Goal: Task Accomplishment & Management: Complete application form

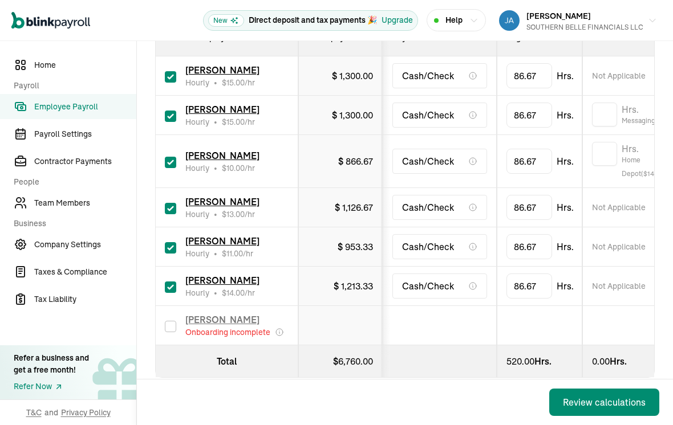
scroll to position [228, 0]
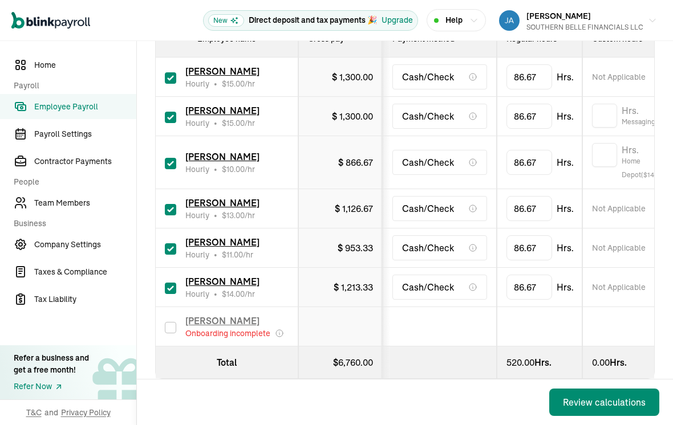
click at [164, 129] on td "[PERSON_NAME] Hourly • $ 15.00 /hr" at bounding box center [227, 116] width 143 height 39
click at [170, 122] on input "checkbox" at bounding box center [170, 117] width 11 height 11
checkbox input "false"
type input "0.00"
click at [80, 210] on link "Team Members" at bounding box center [68, 202] width 136 height 25
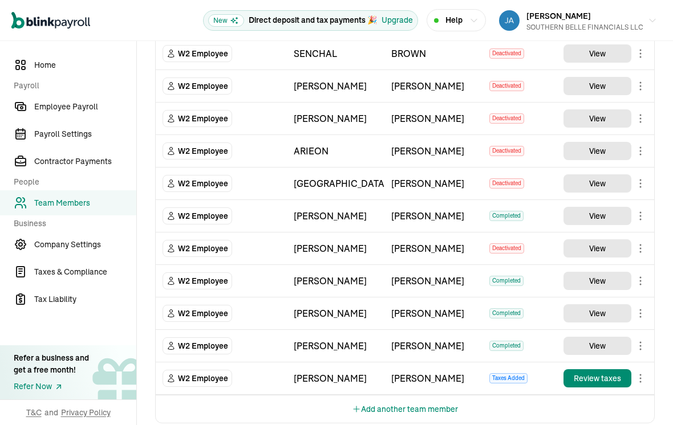
scroll to position [509, 0]
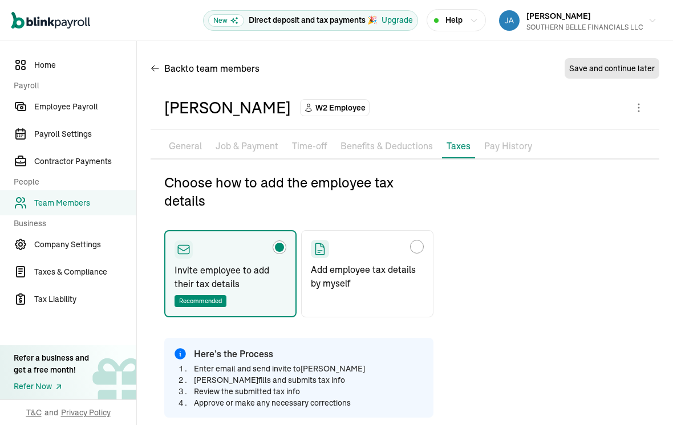
type input "[EMAIL_ADDRESS][DOMAIN_NAME]"
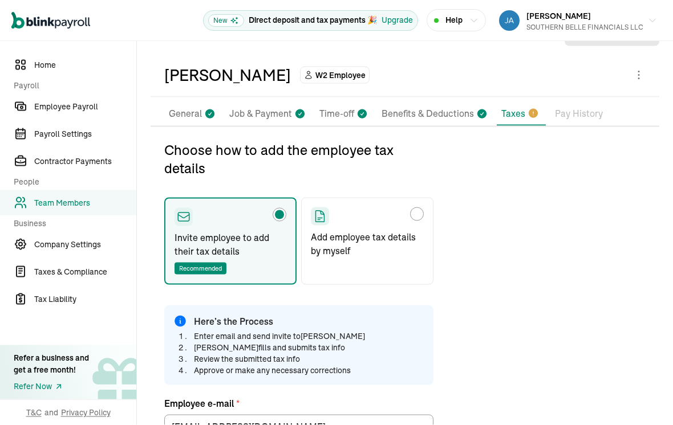
scroll to position [31, 0]
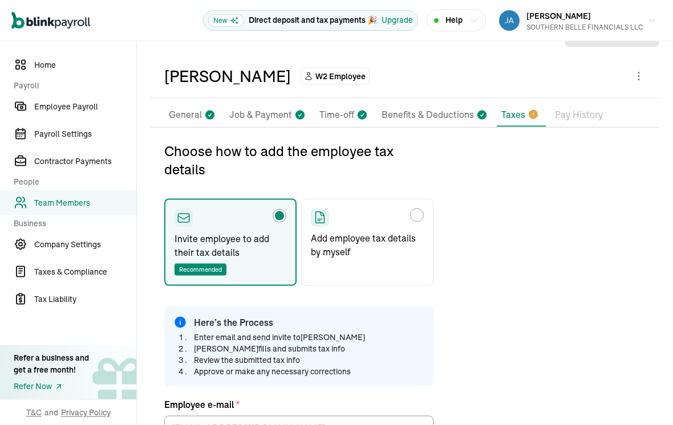
click at [529, 110] on icon at bounding box center [533, 114] width 9 height 9
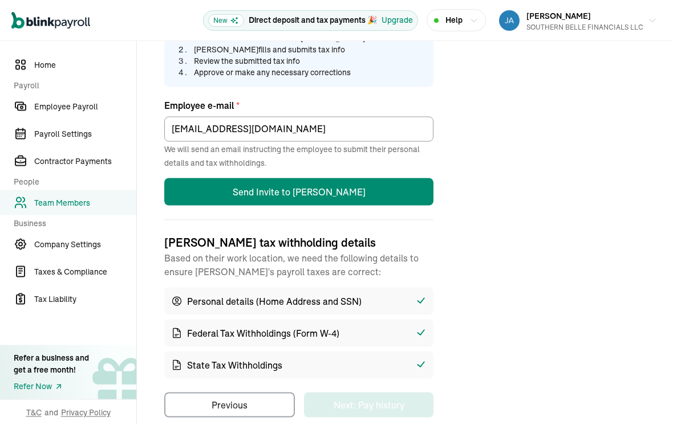
scroll to position [330, 0]
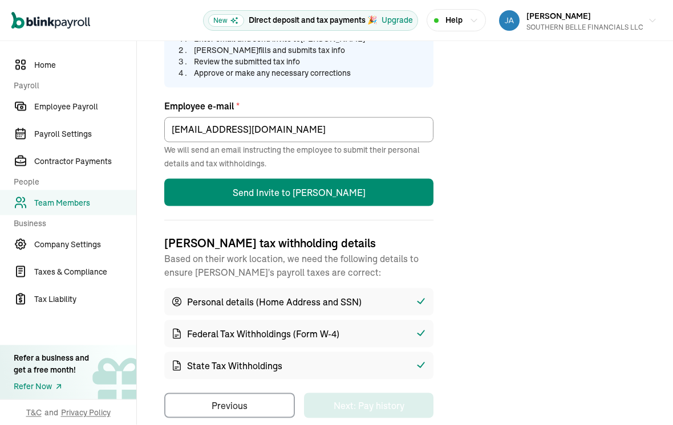
click at [330, 352] on div "State Tax Withholdings" at bounding box center [298, 365] width 269 height 27
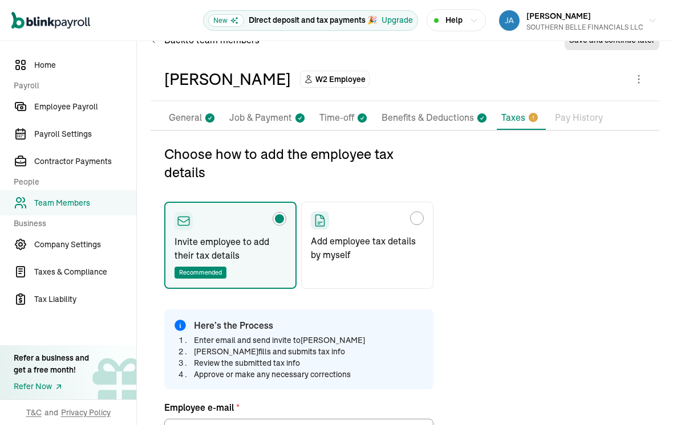
scroll to position [27, 0]
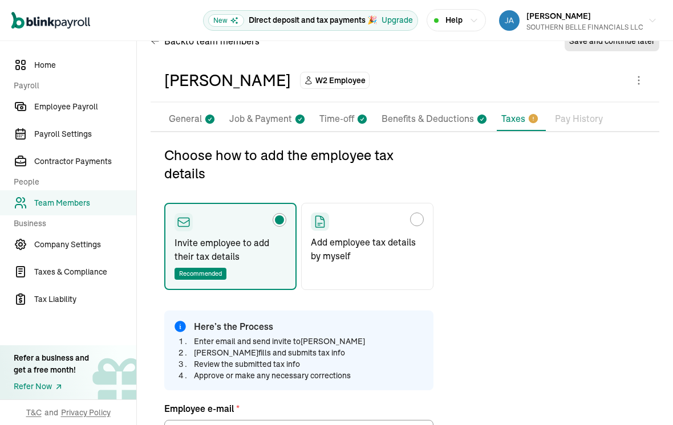
click at [520, 112] on p "Taxes" at bounding box center [513, 119] width 24 height 14
click at [519, 111] on li "Taxes" at bounding box center [521, 119] width 49 height 24
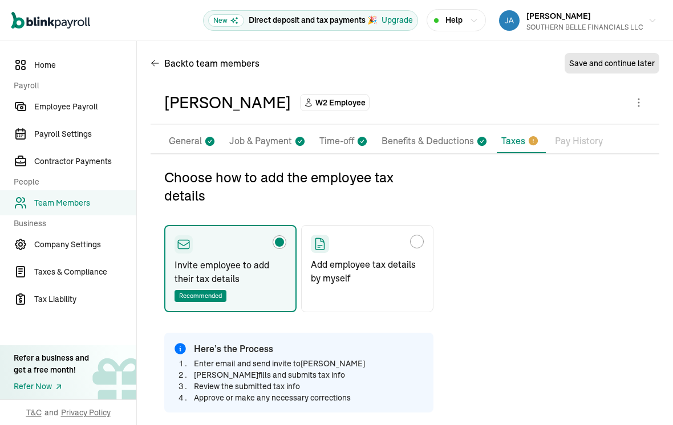
scroll to position [5, 0]
click at [393, 258] on p "Add employee tax details by myself" at bounding box center [367, 271] width 113 height 27
click at [319, 243] on input "Add employee tax details by myself" at bounding box center [314, 238] width 9 height 9
radio input "true"
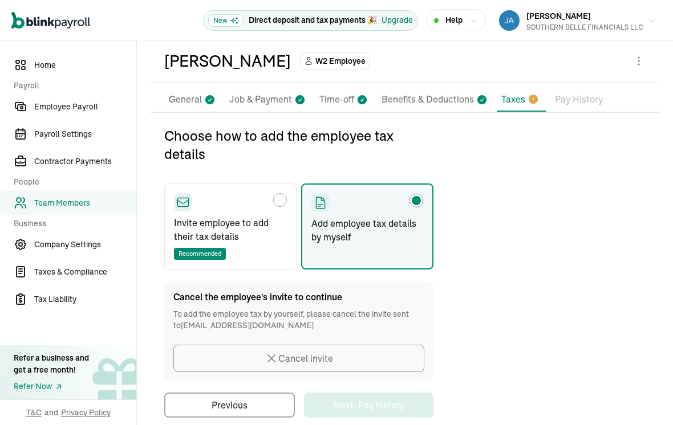
scroll to position [46, 0]
click at [514, 93] on p "Taxes" at bounding box center [513, 100] width 24 height 14
click at [277, 194] on div "Choose how to add the employee tax details" at bounding box center [230, 203] width 113 height 18
click at [182, 193] on input "Invite employee to add their tax details Recommended" at bounding box center [177, 197] width 9 height 9
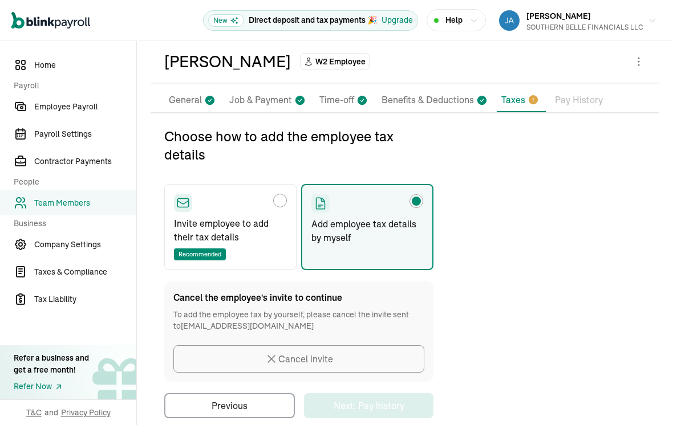
radio input "true"
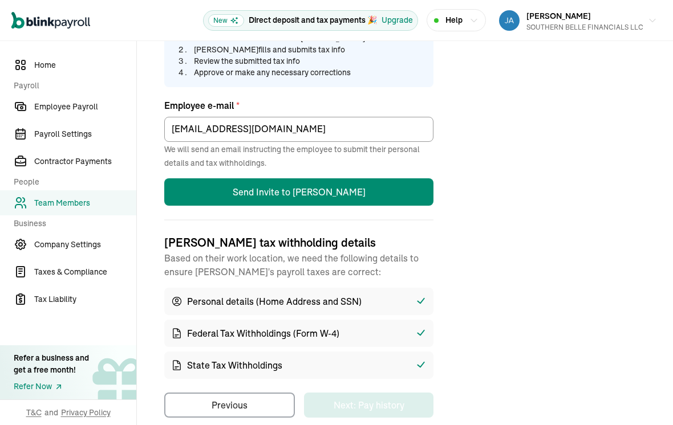
scroll to position [330, 0]
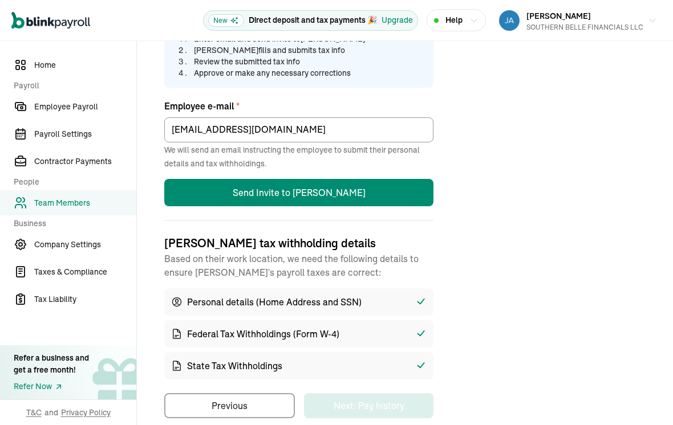
click at [425, 269] on div "[PERSON_NAME] tax withholding details Based on their work location, we need the…" at bounding box center [298, 307] width 269 height 145
click at [412, 320] on div "Federal Tax Withholdings (Form W-4)" at bounding box center [298, 333] width 269 height 27
click at [394, 371] on div "Choose how to add the employee tax details Invite employee to add their tax det…" at bounding box center [298, 130] width 269 height 575
click at [389, 179] on button "Send Invite to [PERSON_NAME]" at bounding box center [298, 192] width 269 height 27
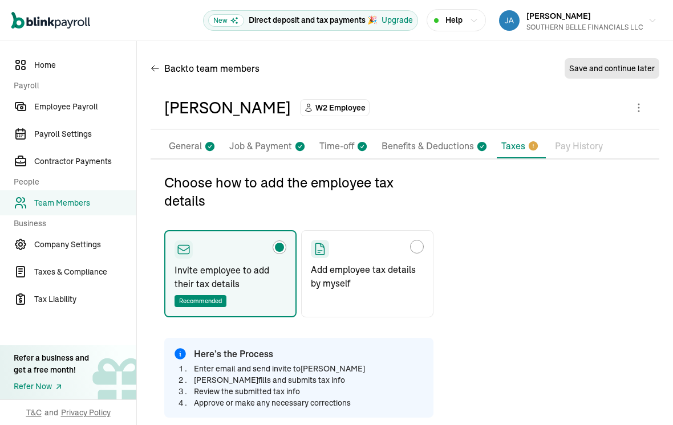
scroll to position [0, 0]
click at [540, 135] on li "Taxes" at bounding box center [521, 147] width 49 height 24
click at [543, 135] on ul "Pay Stubs General Job & Payment Time-off Benefits & Deductions Documents Taxes …" at bounding box center [405, 147] width 509 height 24
click at [539, 135] on li "Taxes" at bounding box center [521, 147] width 49 height 24
click at [378, 274] on label "Add employee tax details by myself" at bounding box center [367, 273] width 132 height 87
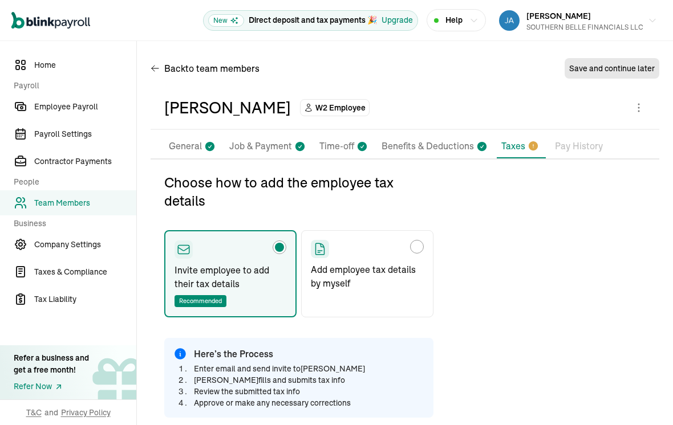
click at [319, 249] on input "Add employee tax details by myself" at bounding box center [314, 243] width 9 height 9
radio input "true"
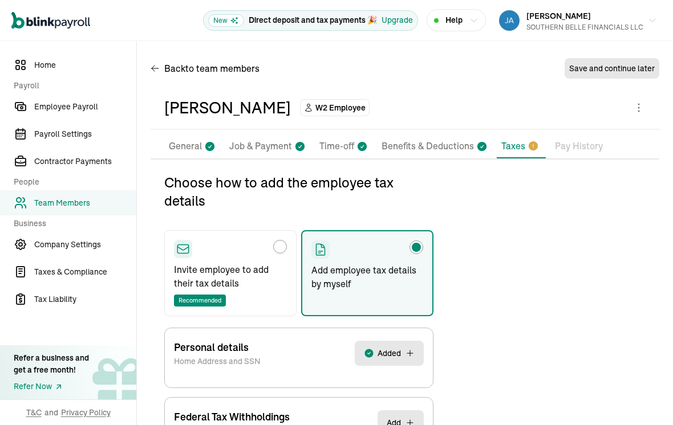
scroll to position [54, 0]
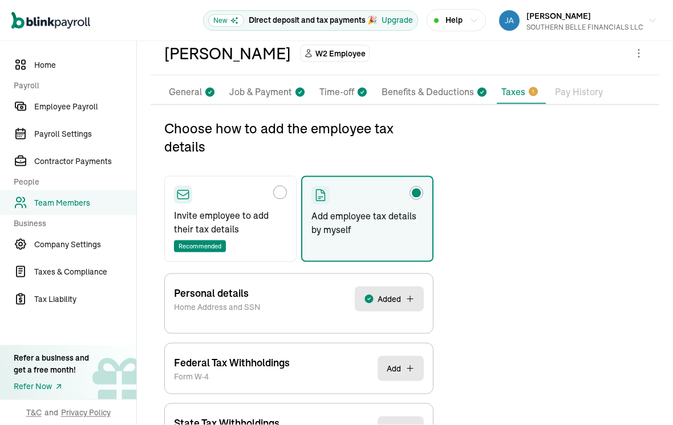
click at [397, 274] on div "Personal details Home Address and SSN Added" at bounding box center [299, 299] width 250 height 50
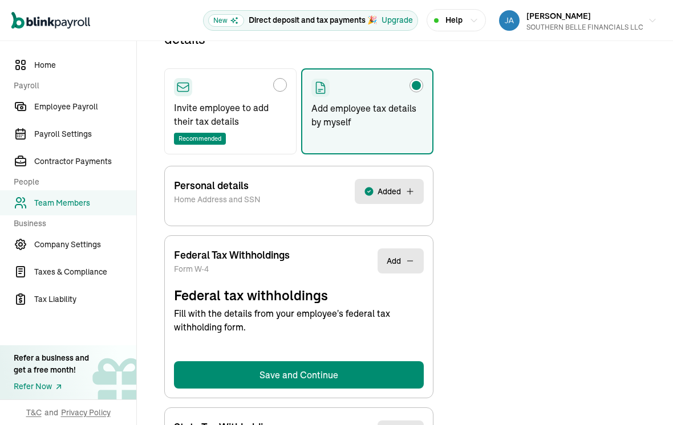
scroll to position [135, 0]
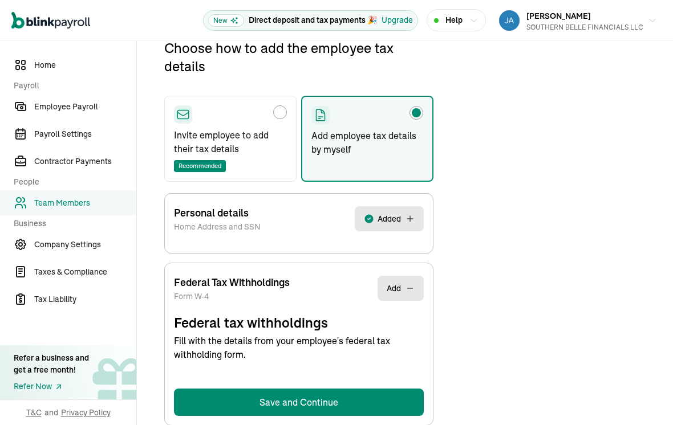
click at [234, 128] on p "Invite employee to add their tax details" at bounding box center [230, 141] width 113 height 27
click at [182, 114] on input "Invite employee to add their tax details Recommended" at bounding box center [177, 109] width 9 height 9
radio input "true"
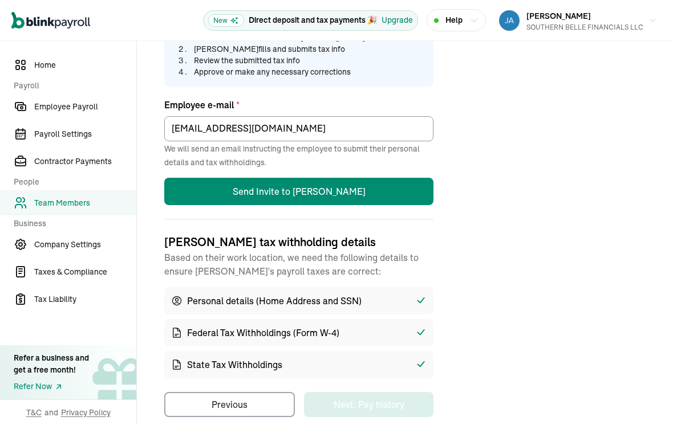
scroll to position [330, 0]
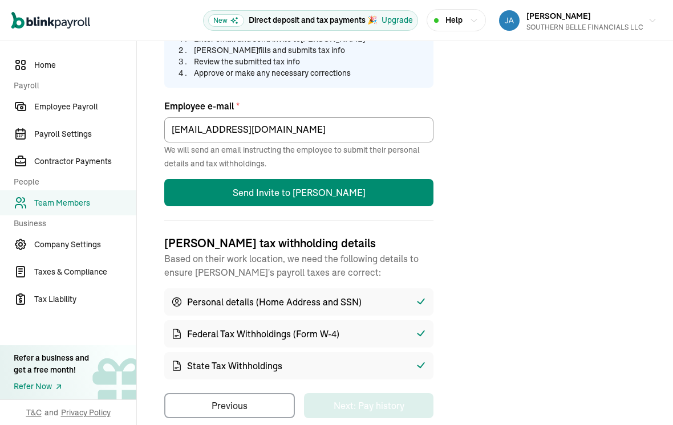
click at [347, 179] on button "Send Invite to [PERSON_NAME]" at bounding box center [298, 192] width 269 height 27
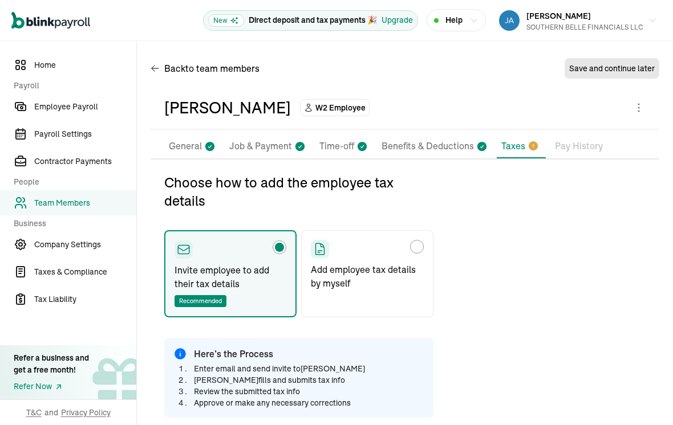
scroll to position [0, 0]
click at [417, 242] on div "Choose how to add the employee tax details" at bounding box center [416, 246] width 9 height 9
click at [319, 239] on input "Add employee tax details by myself" at bounding box center [314, 243] width 9 height 9
radio input "true"
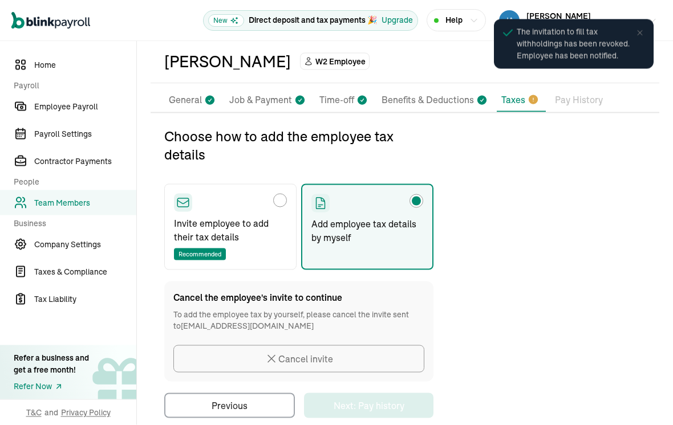
scroll to position [18, 0]
radio input "true"
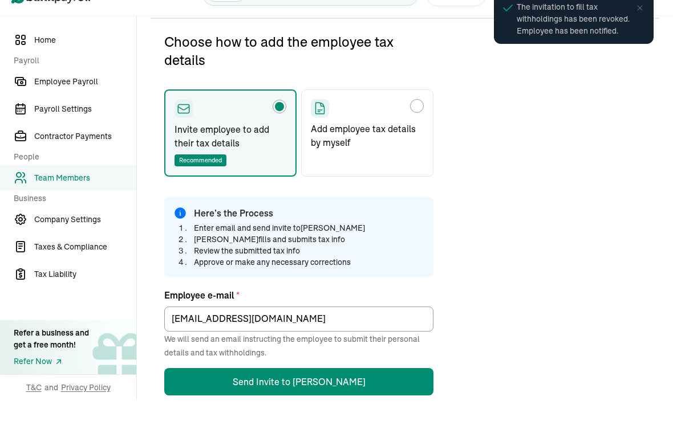
scroll to position [135, 0]
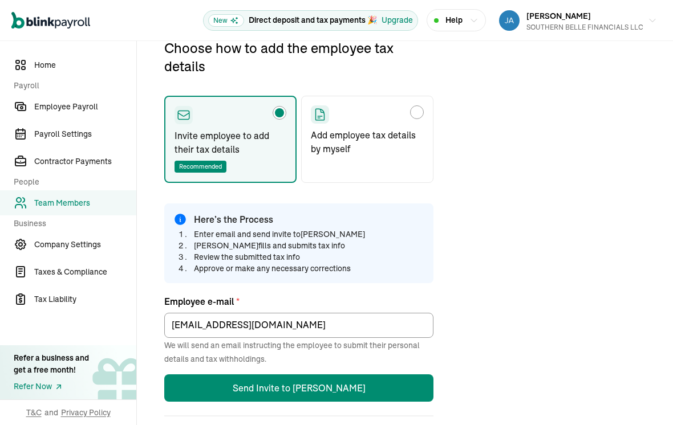
click at [415, 109] on label "Add employee tax details by myself" at bounding box center [367, 139] width 132 height 87
click at [319, 109] on input "Add employee tax details by myself" at bounding box center [314, 109] width 9 height 9
radio input "true"
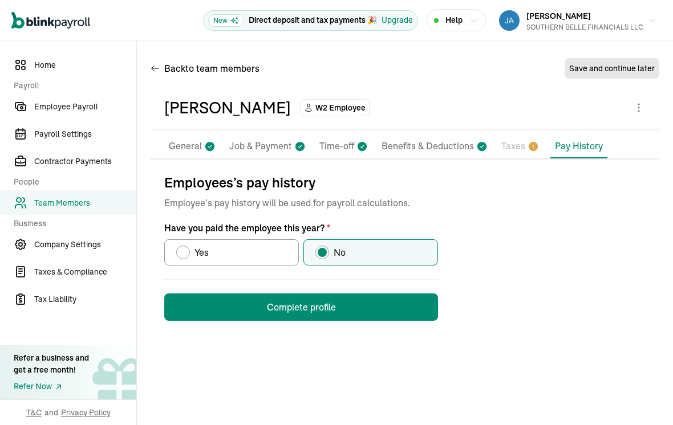
scroll to position [0, 0]
click at [331, 294] on button "Complete profile" at bounding box center [301, 307] width 274 height 27
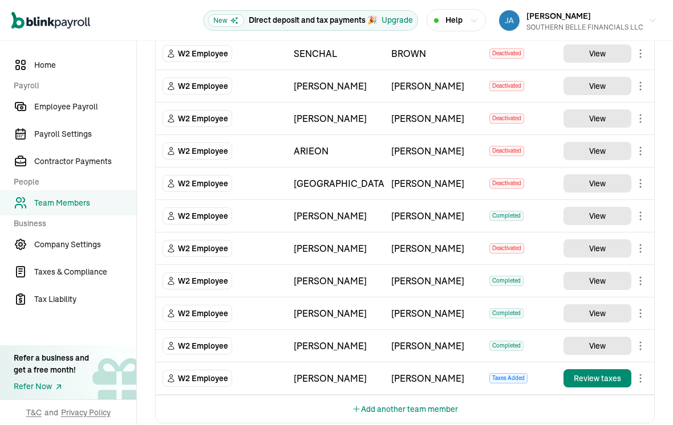
scroll to position [509, 0]
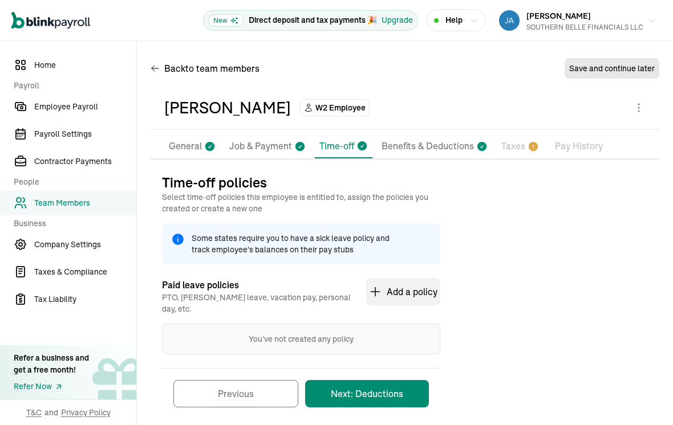
click at [510, 139] on p "Taxes" at bounding box center [513, 146] width 24 height 15
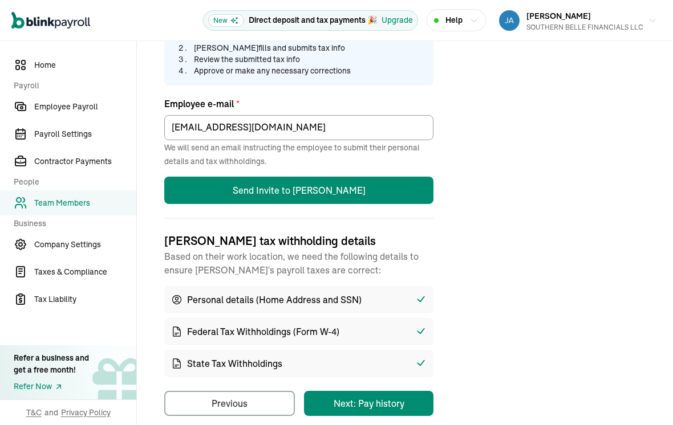
scroll to position [331, 0]
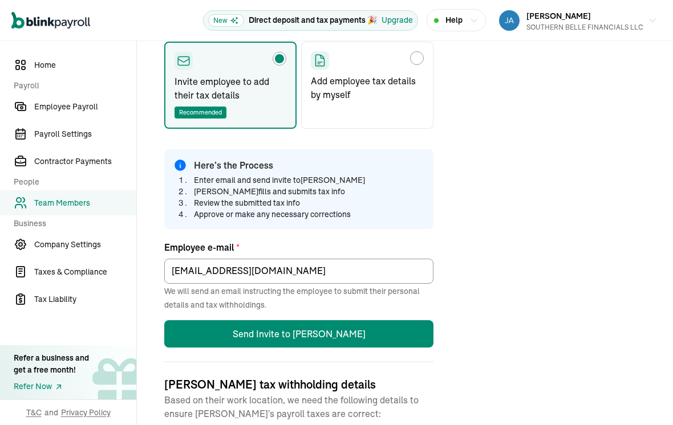
click at [404, 77] on p "Add employee tax details by myself" at bounding box center [367, 87] width 113 height 27
click at [319, 60] on input "Add employee tax details by myself" at bounding box center [314, 55] width 9 height 9
radio input "true"
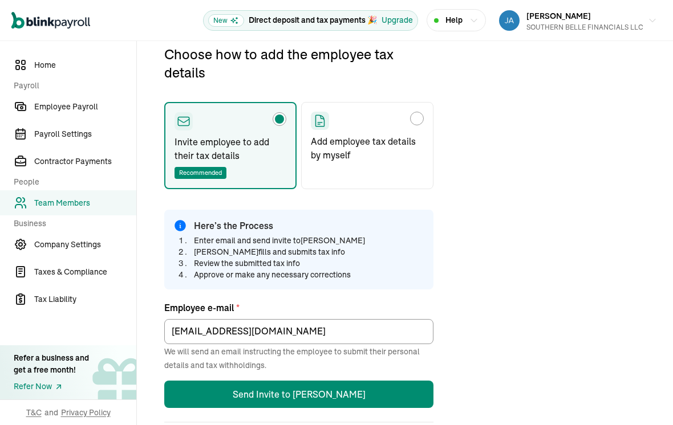
select select "M"
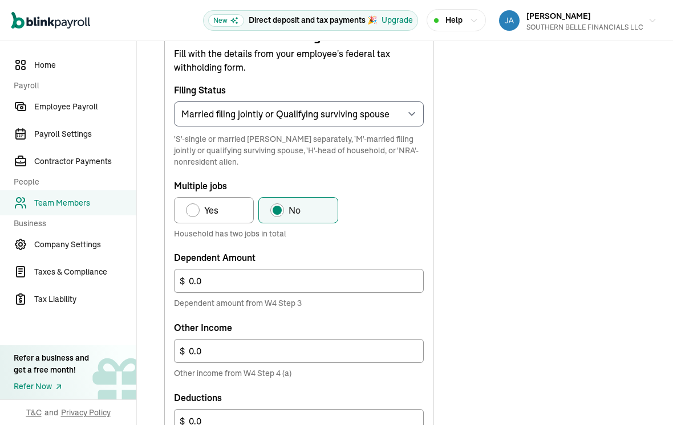
scroll to position [422, 0]
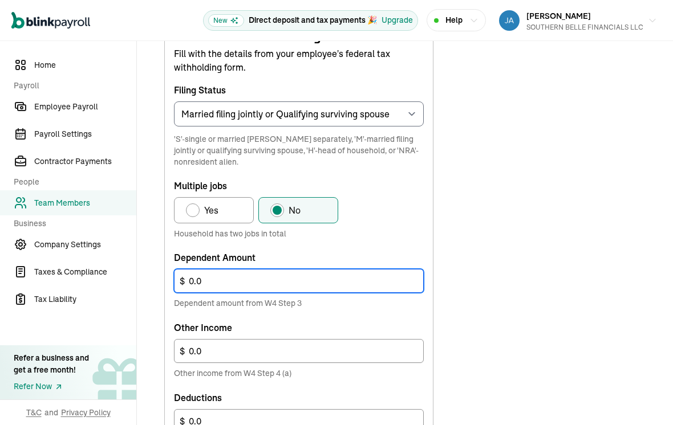
click at [371, 269] on input "0.0" at bounding box center [299, 281] width 250 height 24
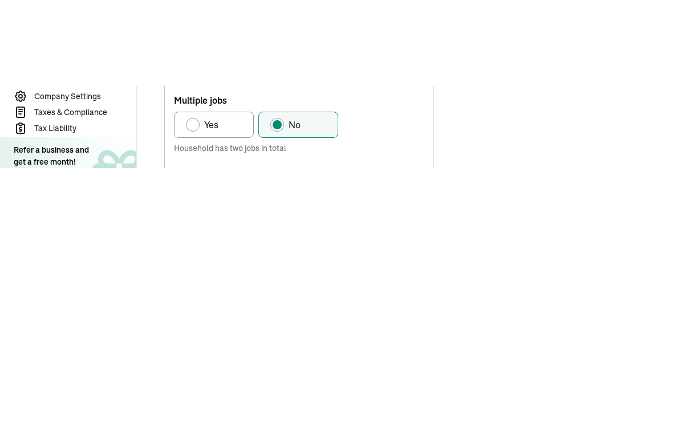
type input "0"
click at [271, 339] on input "0.0" at bounding box center [299, 351] width 250 height 24
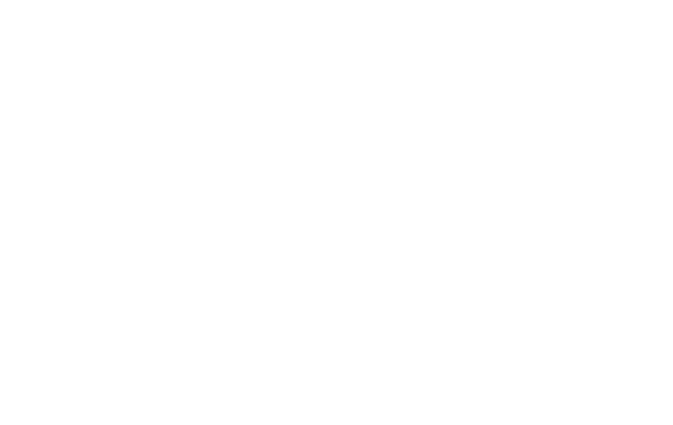
type input "0"
click at [320, 409] on input "0.0" at bounding box center [299, 421] width 250 height 24
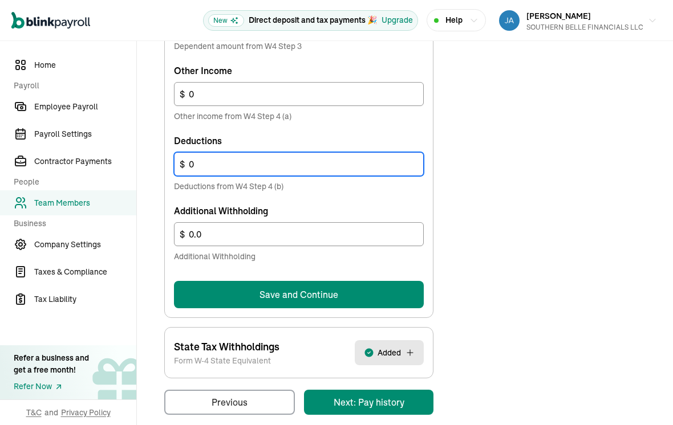
scroll to position [677, 0]
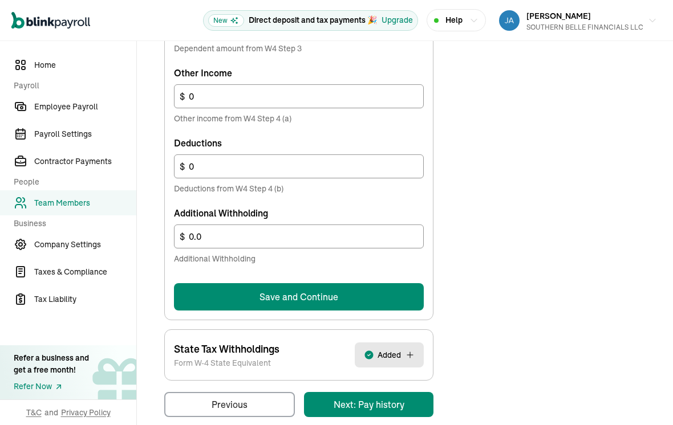
type input "0"
click at [320, 302] on button "Save and Continue" at bounding box center [299, 296] width 250 height 27
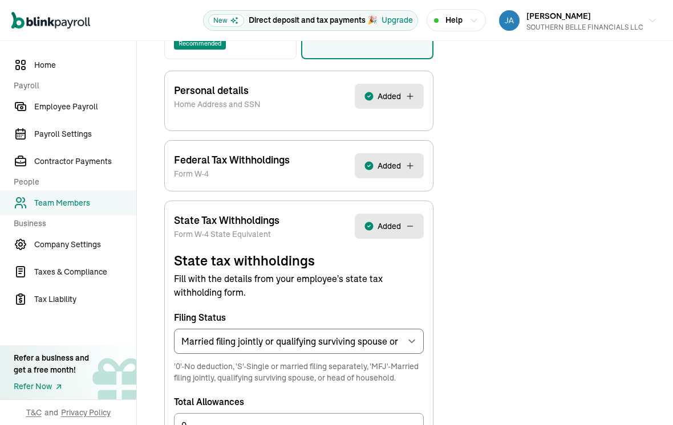
click at [280, 304] on form "State tax withholdings Fill with the details from your employee's state tax wit…" at bounding box center [299, 409] width 250 height 317
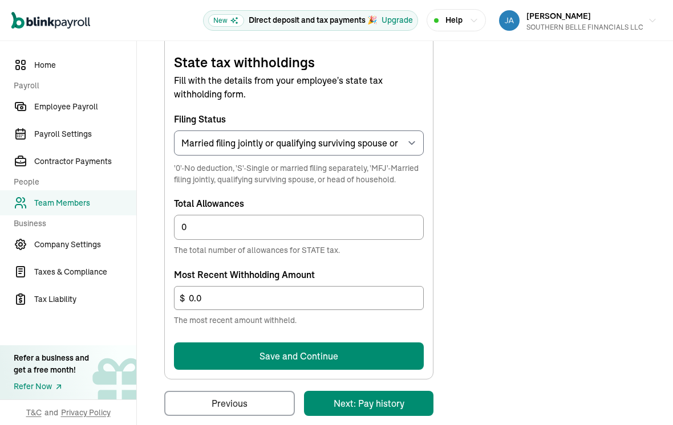
scroll to position [454, 0]
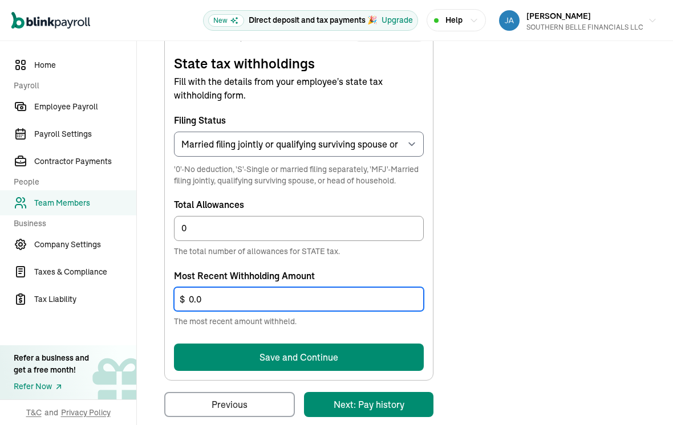
click at [342, 309] on input "0.0" at bounding box center [299, 299] width 250 height 24
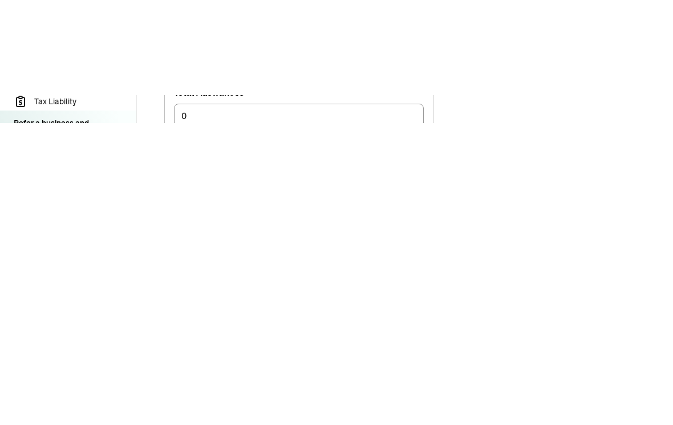
type input "0"
click at [328, 164] on span "'0'-No deduction, 'S'-Single or married filing separately, 'MFJ'-Married filing…" at bounding box center [299, 175] width 250 height 23
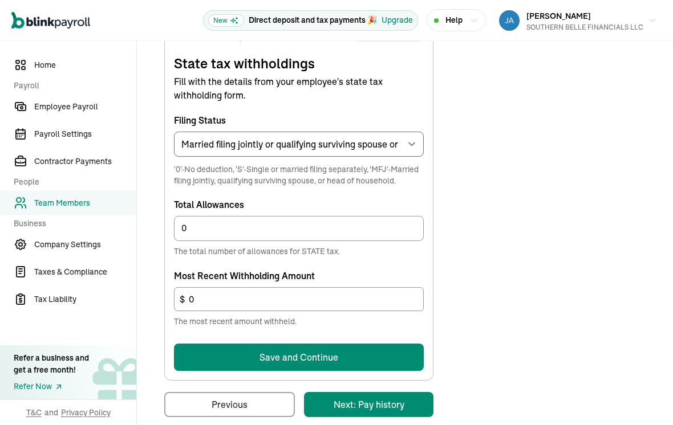
click at [366, 344] on button "Save and Continue" at bounding box center [299, 357] width 250 height 27
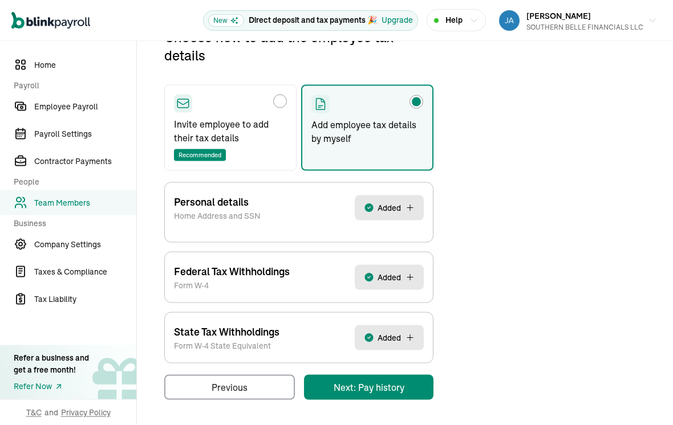
click at [398, 402] on div "Open main menu New Direct deposit and tax payments 🎉 Upgrade Help [PERSON_NAME]…" at bounding box center [336, 212] width 673 height 425
click at [387, 398] on div "Open main menu New Direct deposit and tax payments 🎉 Upgrade Help [PERSON_NAME]…" at bounding box center [336, 212] width 673 height 425
click at [368, 401] on div "Open main menu New Direct deposit and tax payments 🎉 Upgrade Help [PERSON_NAME]…" at bounding box center [336, 212] width 673 height 425
click at [384, 399] on div "Open main menu New Direct deposit and tax payments 🎉 Upgrade Help [PERSON_NAME]…" at bounding box center [336, 212] width 673 height 425
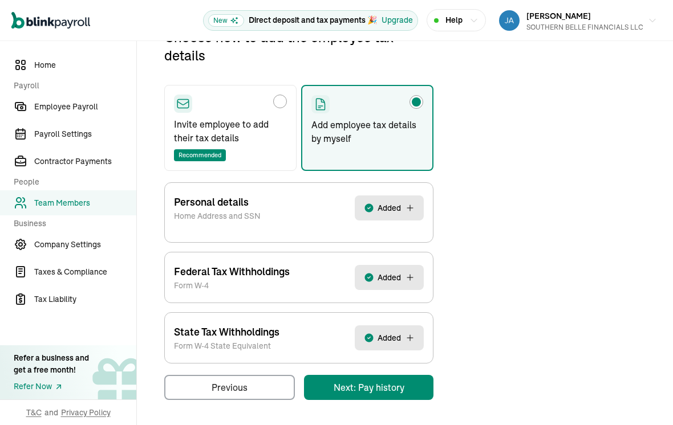
click at [373, 396] on div "Open main menu New Direct deposit and tax payments 🎉 Upgrade Help [PERSON_NAME]…" at bounding box center [336, 212] width 673 height 425
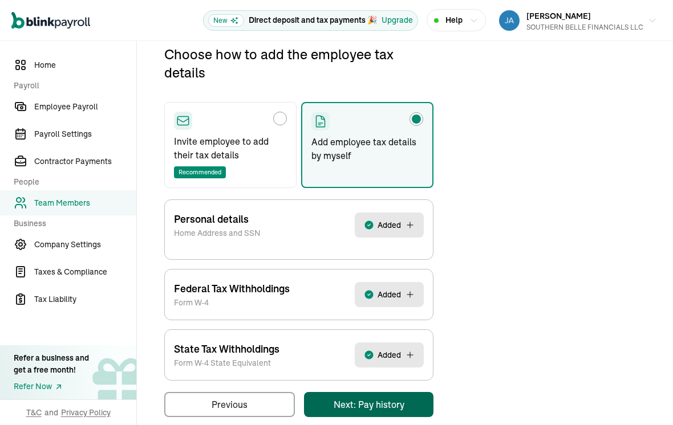
scroll to position [0, 0]
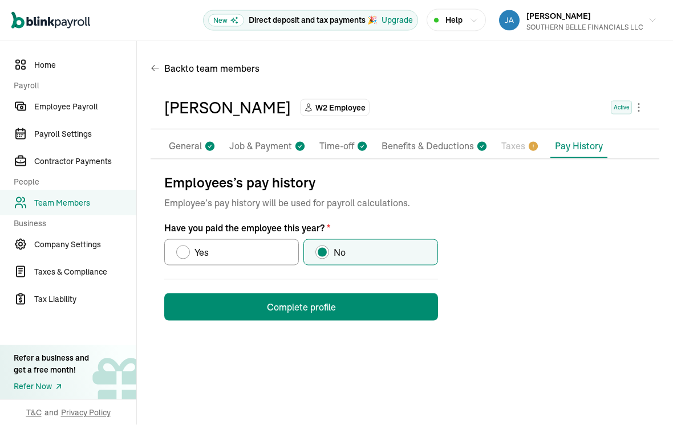
click at [343, 294] on button "Complete profile" at bounding box center [301, 307] width 274 height 27
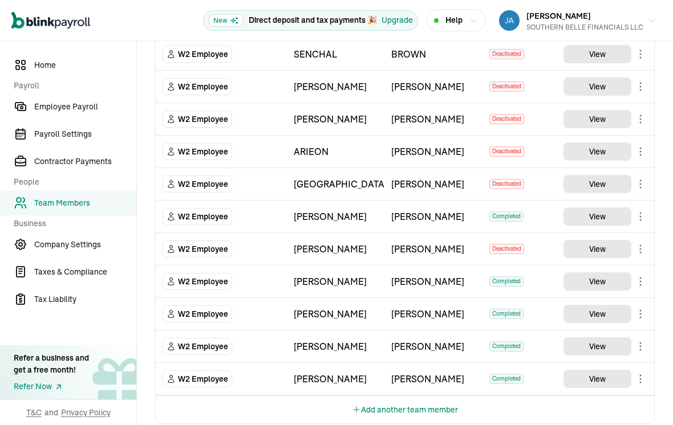
scroll to position [508, 0]
click at [82, 96] on link "Employee Payroll" at bounding box center [68, 106] width 136 height 25
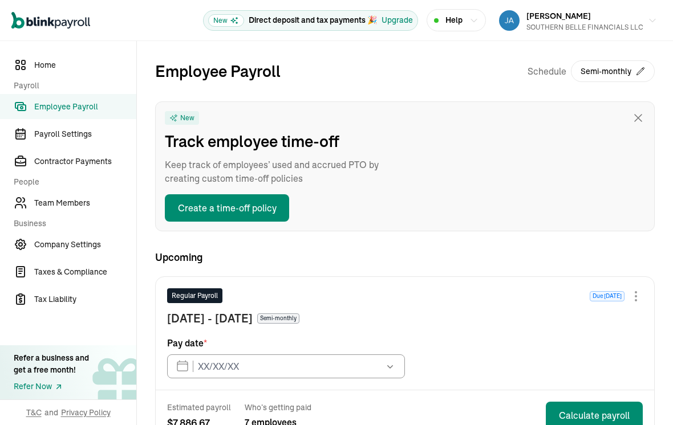
type input "[DATE]"
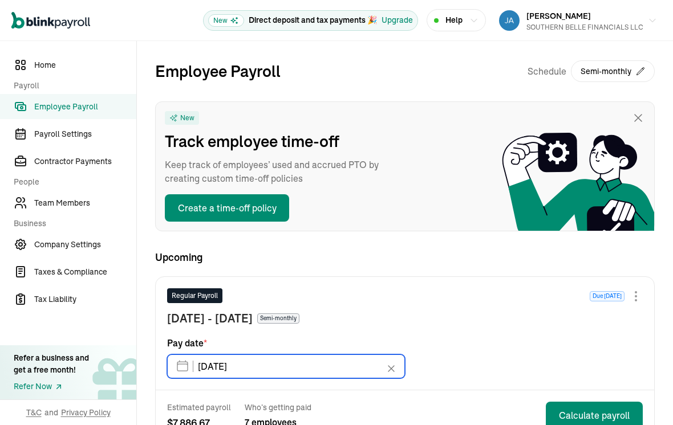
click at [336, 355] on input "[DATE]" at bounding box center [286, 367] width 238 height 24
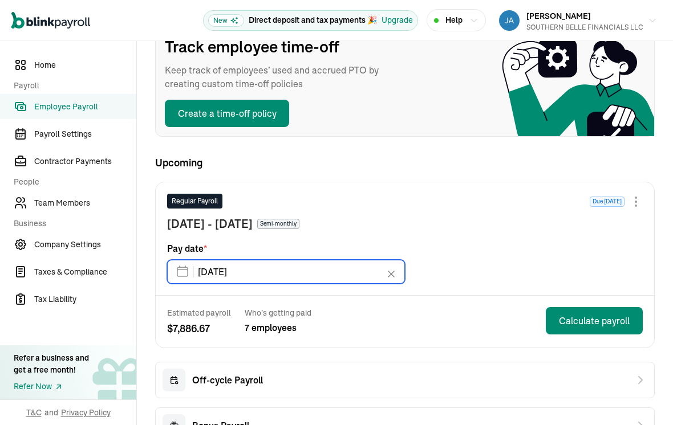
scroll to position [99, 0]
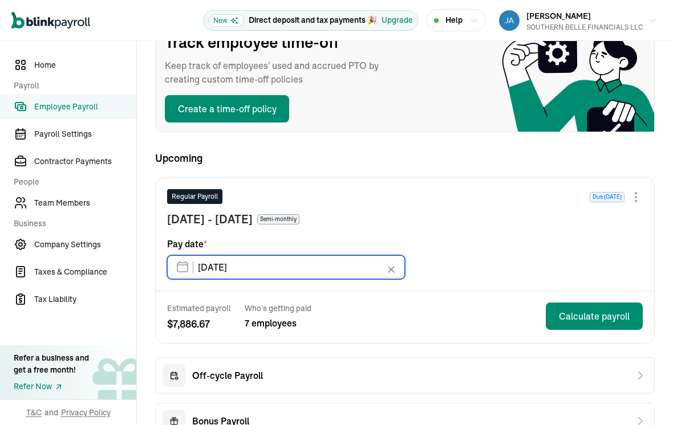
click at [342, 255] on input "[DATE]" at bounding box center [286, 267] width 238 height 24
click at [234, 257] on input "[DATE]" at bounding box center [286, 267] width 238 height 24
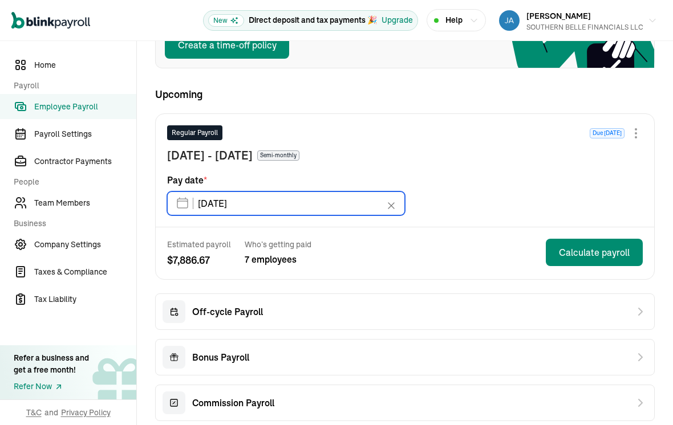
scroll to position [164, 0]
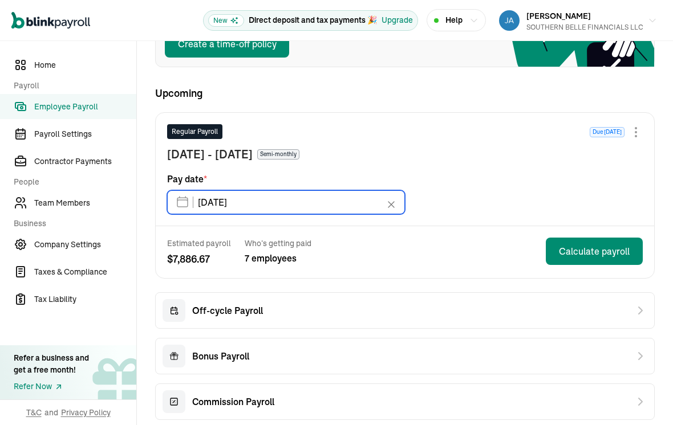
click at [375, 190] on input "[DATE]" at bounding box center [286, 202] width 238 height 24
click at [216, 190] on input "[DATE]" at bounding box center [286, 202] width 238 height 24
click at [188, 190] on input "[DATE]" at bounding box center [286, 202] width 238 height 24
click at [339, 192] on input "[DATE]" at bounding box center [286, 202] width 238 height 24
click at [392, 202] on icon at bounding box center [391, 205] width 6 height 6
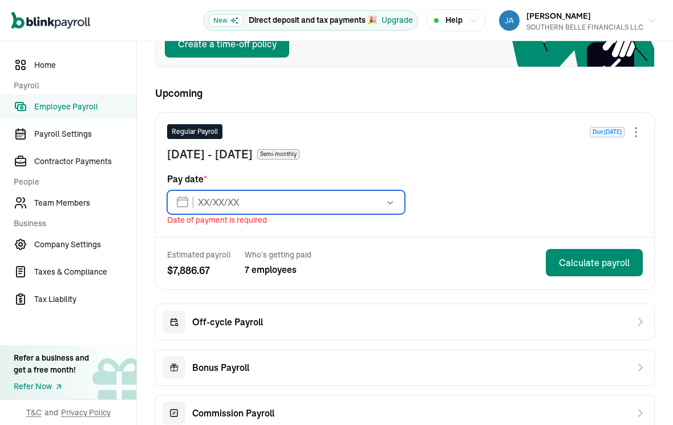
click at [233, 190] on input "text" at bounding box center [286, 202] width 238 height 24
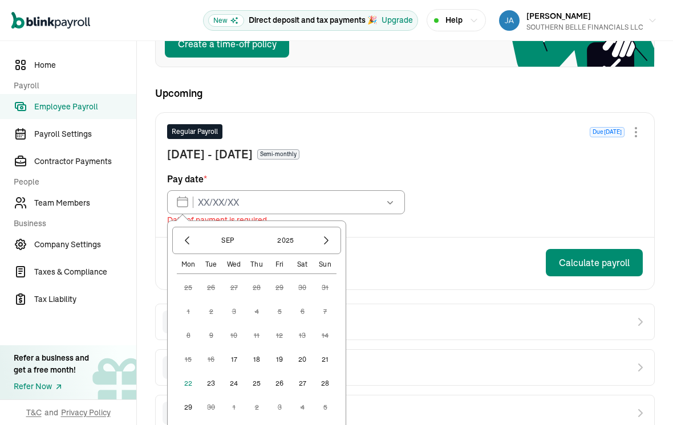
click at [302, 372] on button "27" at bounding box center [302, 383] width 23 height 23
type input "[DATE]"
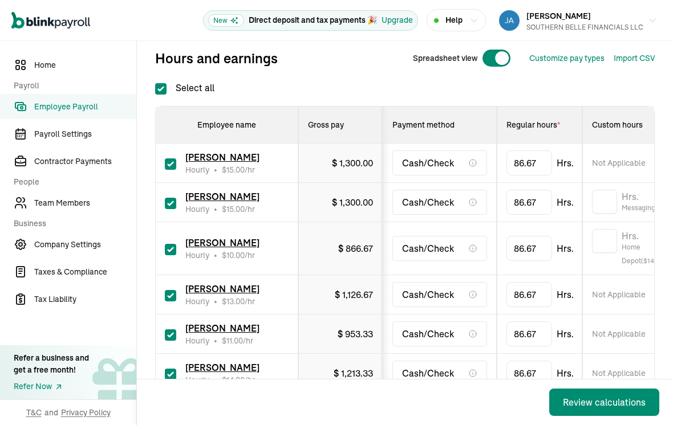
scroll to position [155, 0]
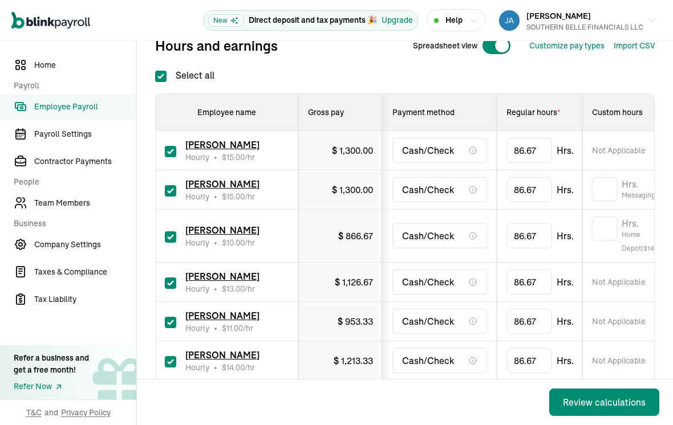
click at [167, 185] on input "checkbox" at bounding box center [170, 190] width 11 height 11
checkbox input "false"
type input "0.00"
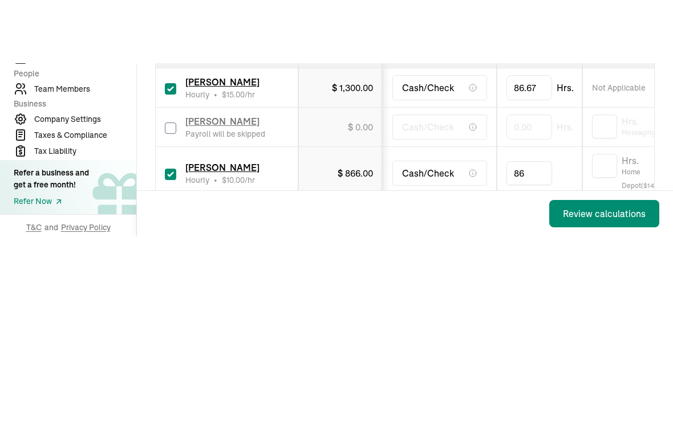
type input "8"
type input "25.1"
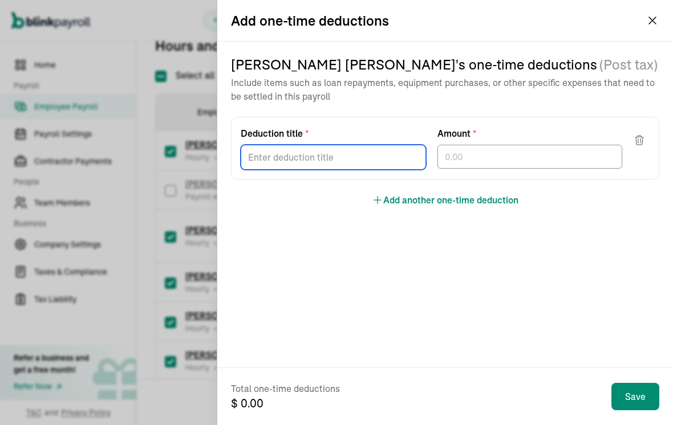
click at [343, 168] on div at bounding box center [333, 155] width 185 height 30
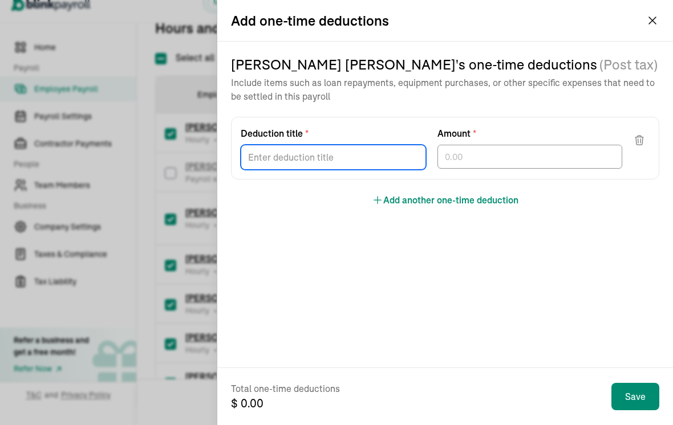
scroll to position [0, 0]
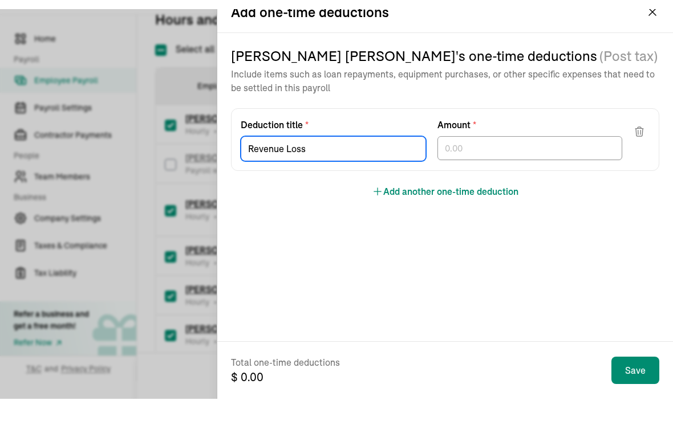
type input "Revenue Loss"
click at [513, 161] on div at bounding box center [529, 157] width 185 height 24
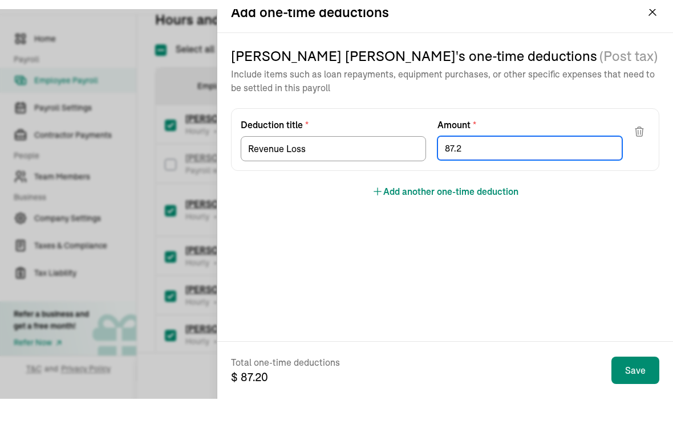
type input "87.24"
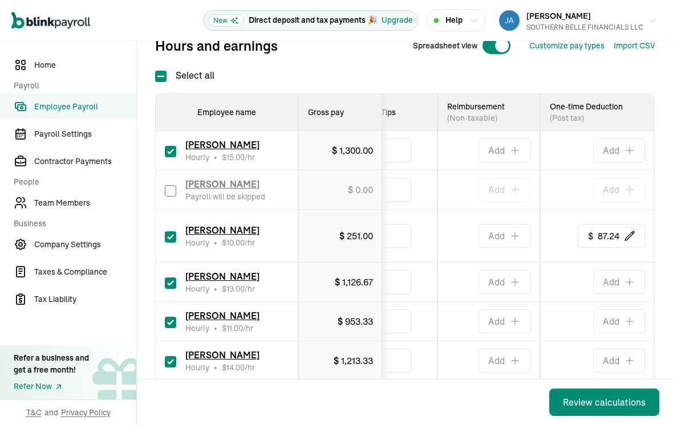
scroll to position [0, 784]
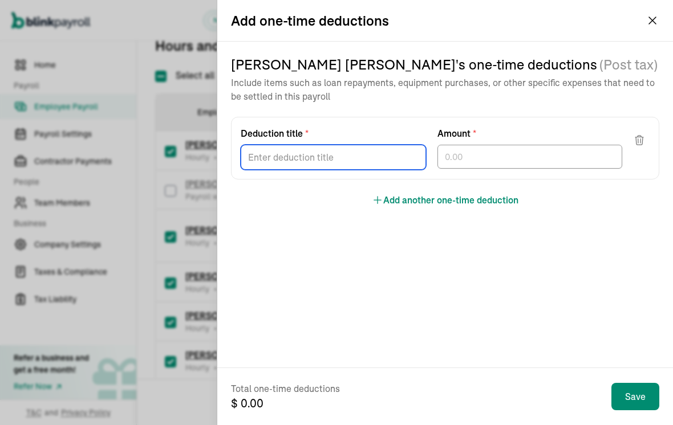
click at [357, 173] on div "Deduction title * Amount *" at bounding box center [445, 148] width 428 height 63
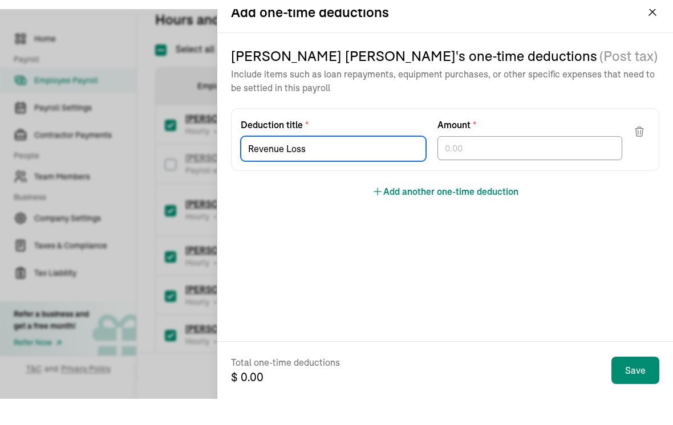
type input "Revenue Loss"
click at [509, 159] on div at bounding box center [529, 157] width 185 height 24
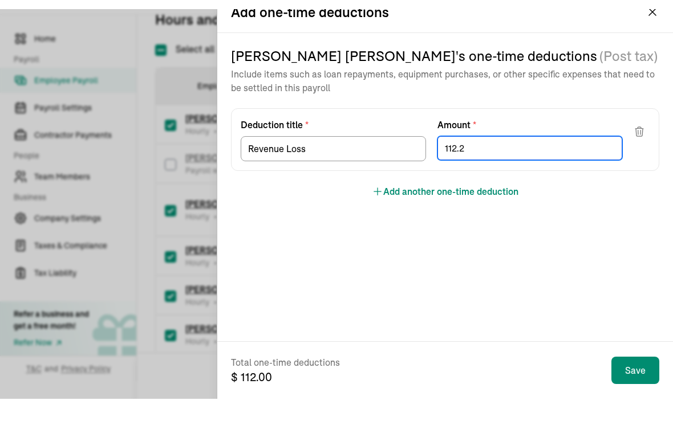
type input "112.21"
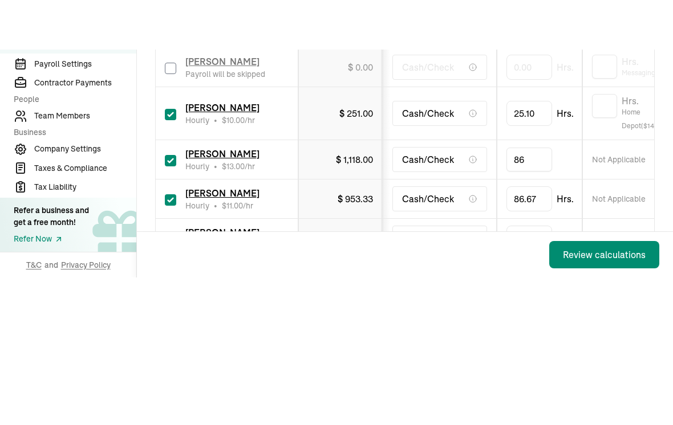
type input "8"
type input "46.1"
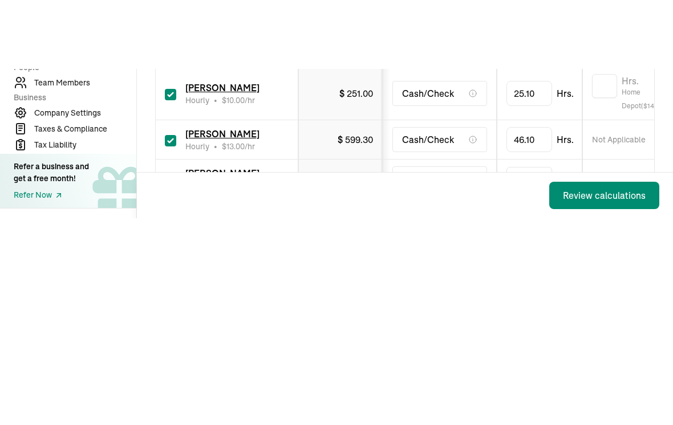
type input "8"
type input "79.3"
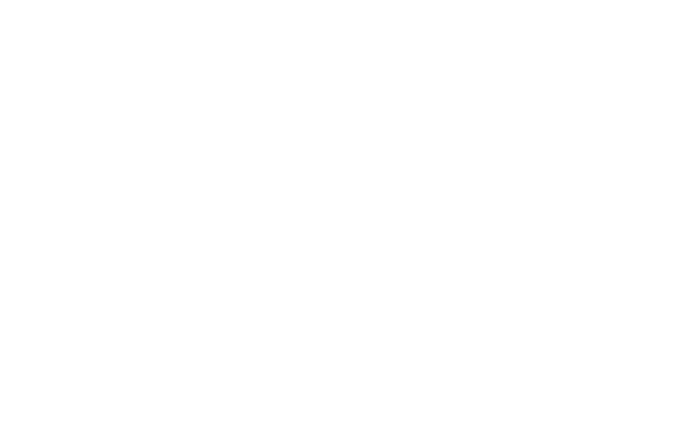
type input "8"
type input "2.9"
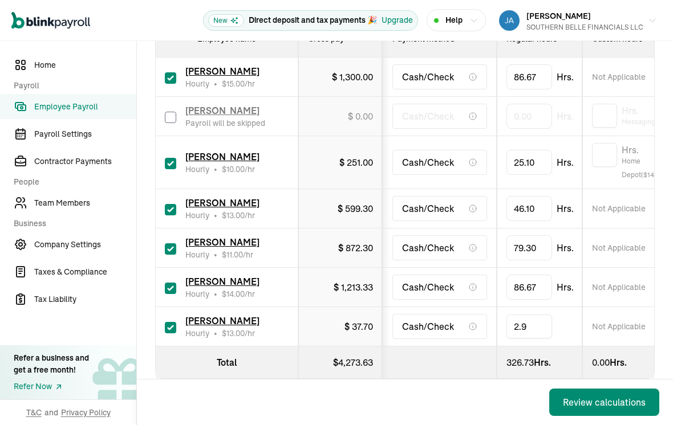
click at [162, 274] on td "[PERSON_NAME] Hourly • $ 14.00 /hr" at bounding box center [227, 287] width 143 height 39
click at [161, 276] on td "[PERSON_NAME] Hourly • $ 14.00 /hr" at bounding box center [227, 287] width 143 height 39
click at [171, 283] on input "checkbox" at bounding box center [170, 288] width 11 height 11
checkbox input "false"
type input "0.00"
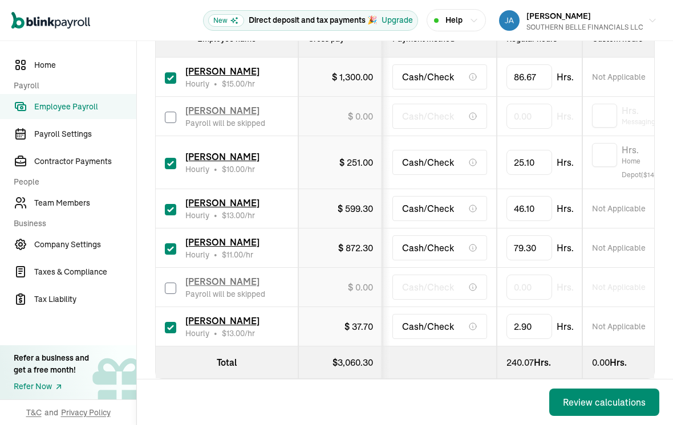
click at [588, 402] on div "Review calculations" at bounding box center [604, 403] width 83 height 14
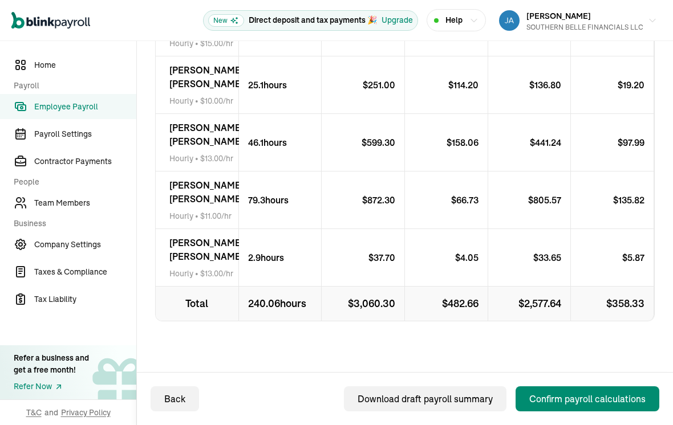
scroll to position [382, 0]
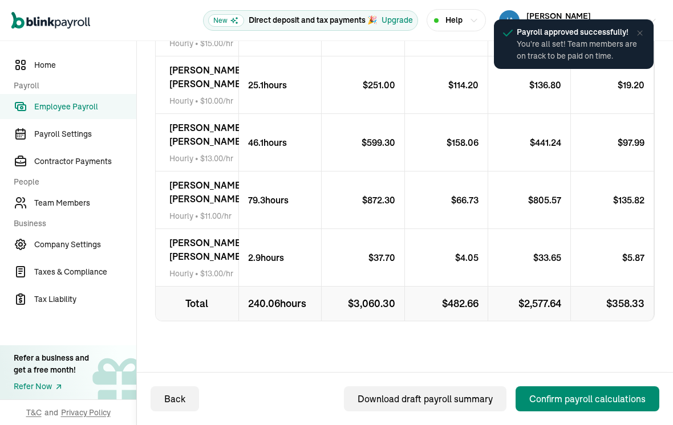
scroll to position [371, 0]
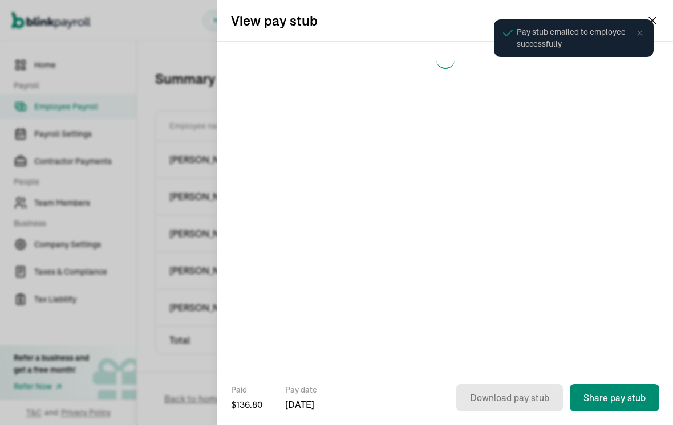
click at [658, 16] on div "Pay stub emailed to employee successfully" at bounding box center [574, 38] width 176 height 54
click at [644, 23] on div "Pay stub emailed to employee successfully" at bounding box center [574, 38] width 160 height 38
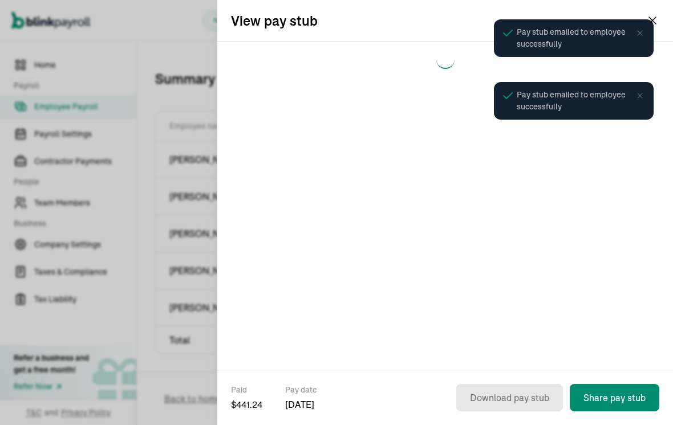
click at [651, 19] on div "Pay stub emailed to employee successfully" at bounding box center [573, 38] width 167 height 44
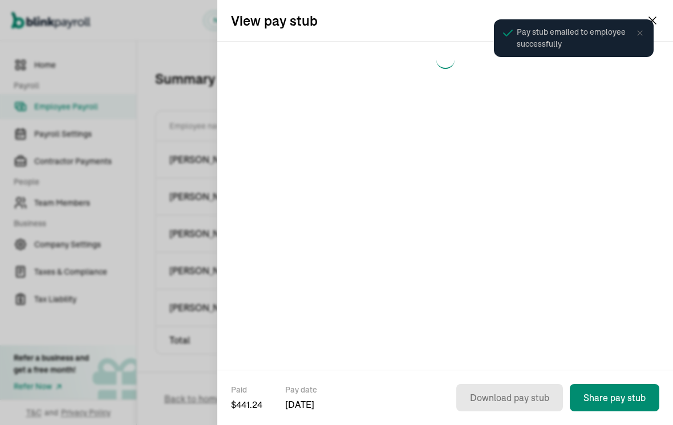
click at [656, 18] on div "Pay stub emailed to employee successfully" at bounding box center [573, 38] width 167 height 44
click at [650, 25] on div "Pay stub emailed to employee successfully" at bounding box center [574, 38] width 160 height 38
click at [652, 23] on div "Pay stub emailed to employee successfully" at bounding box center [574, 38] width 160 height 38
